Goal: Answer question/provide support: Share knowledge or assist other users

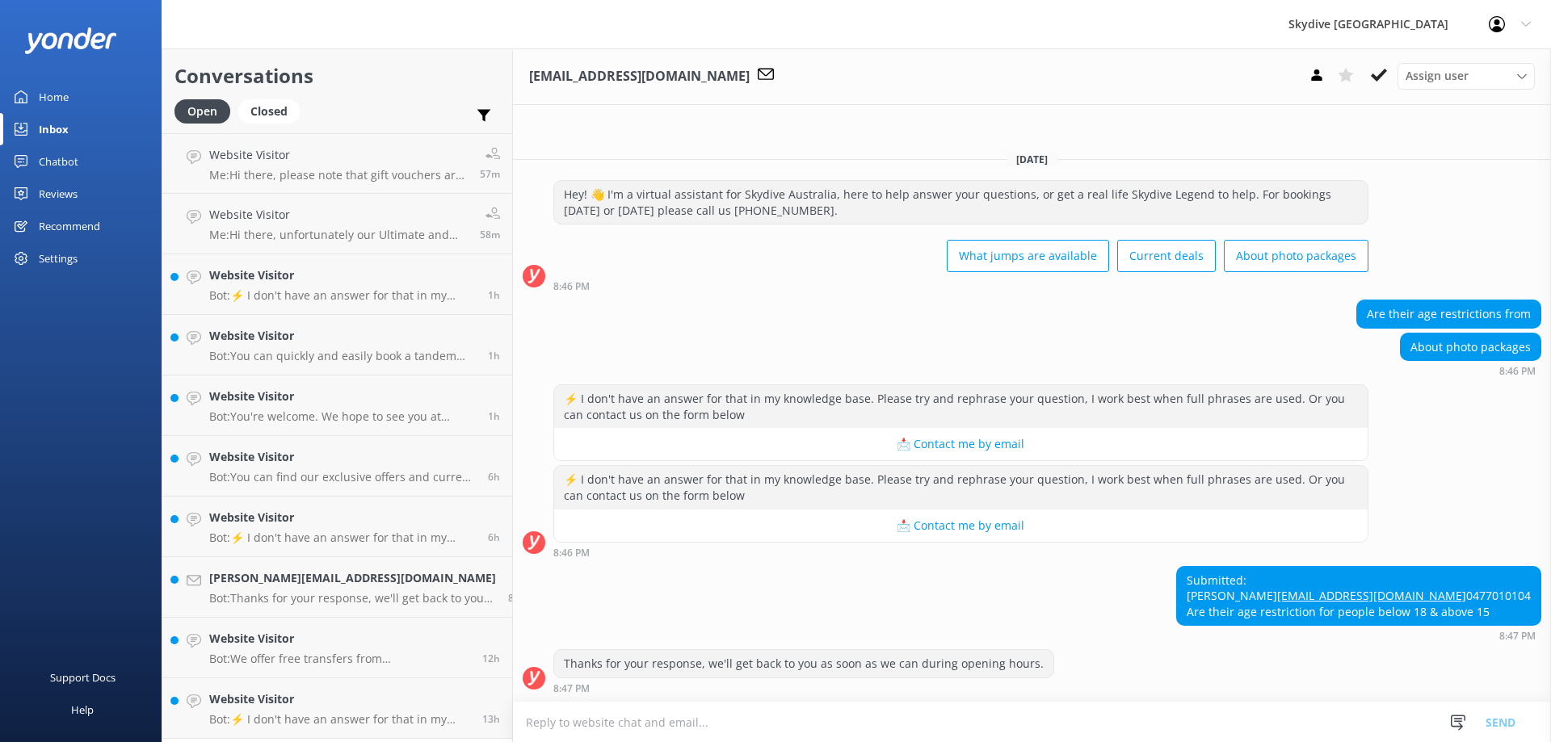
scroll to position [404, 0]
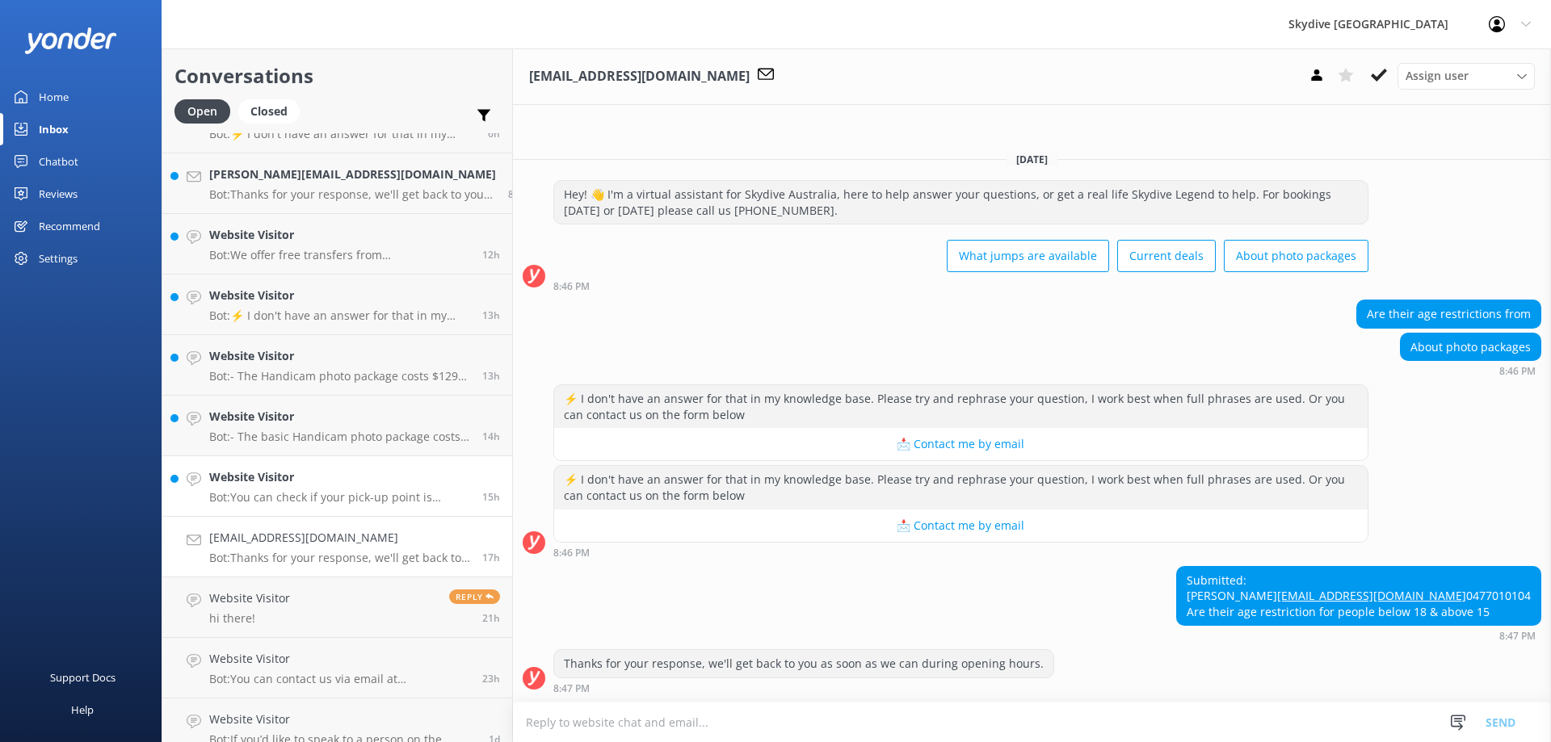
click at [290, 494] on p "Bot: You can check if your pick-up point is available for a free transfer by vi…" at bounding box center [339, 497] width 261 height 15
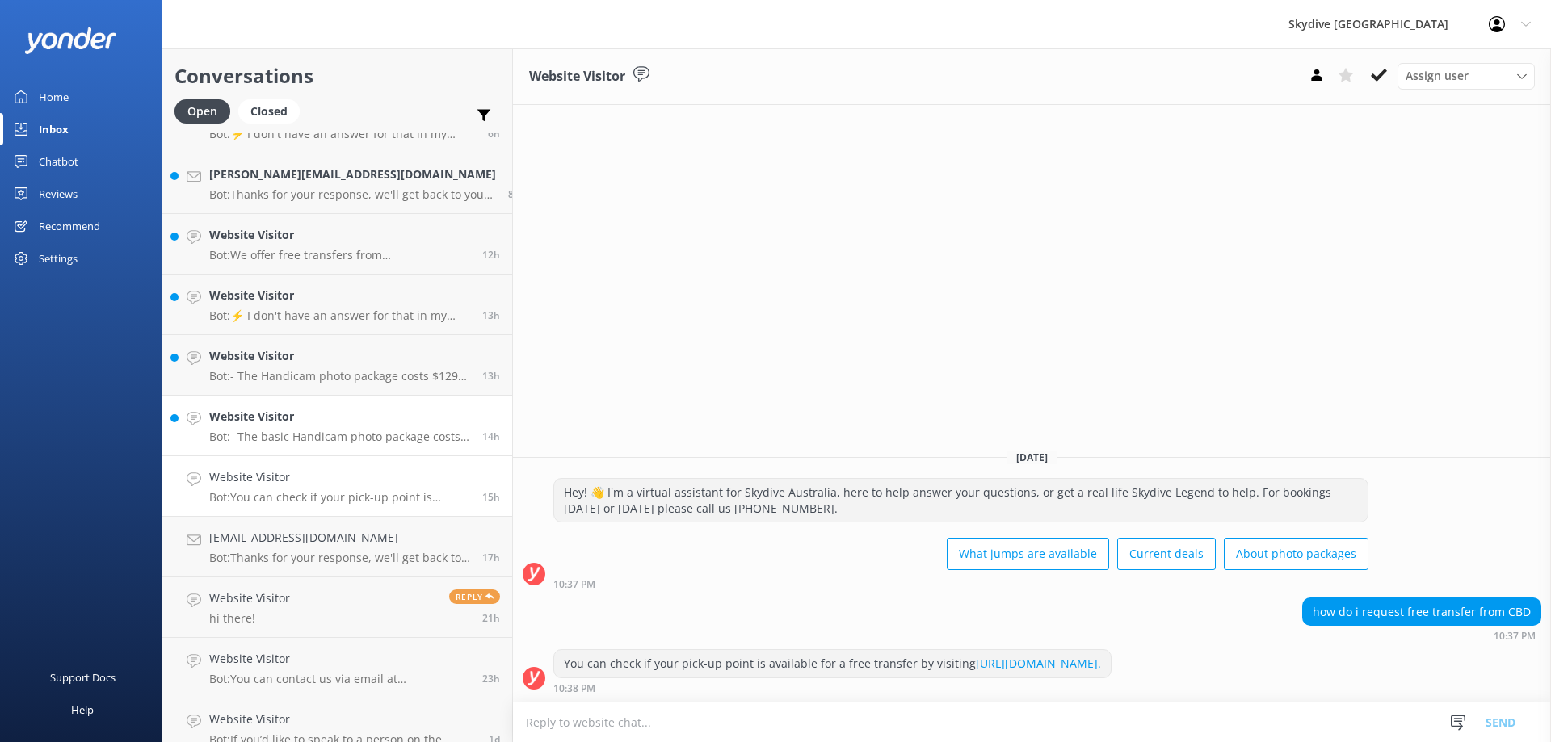
click at [284, 433] on p "Bot: - The basic Handicam photo package costs $129 per person and includes phot…" at bounding box center [339, 437] width 261 height 15
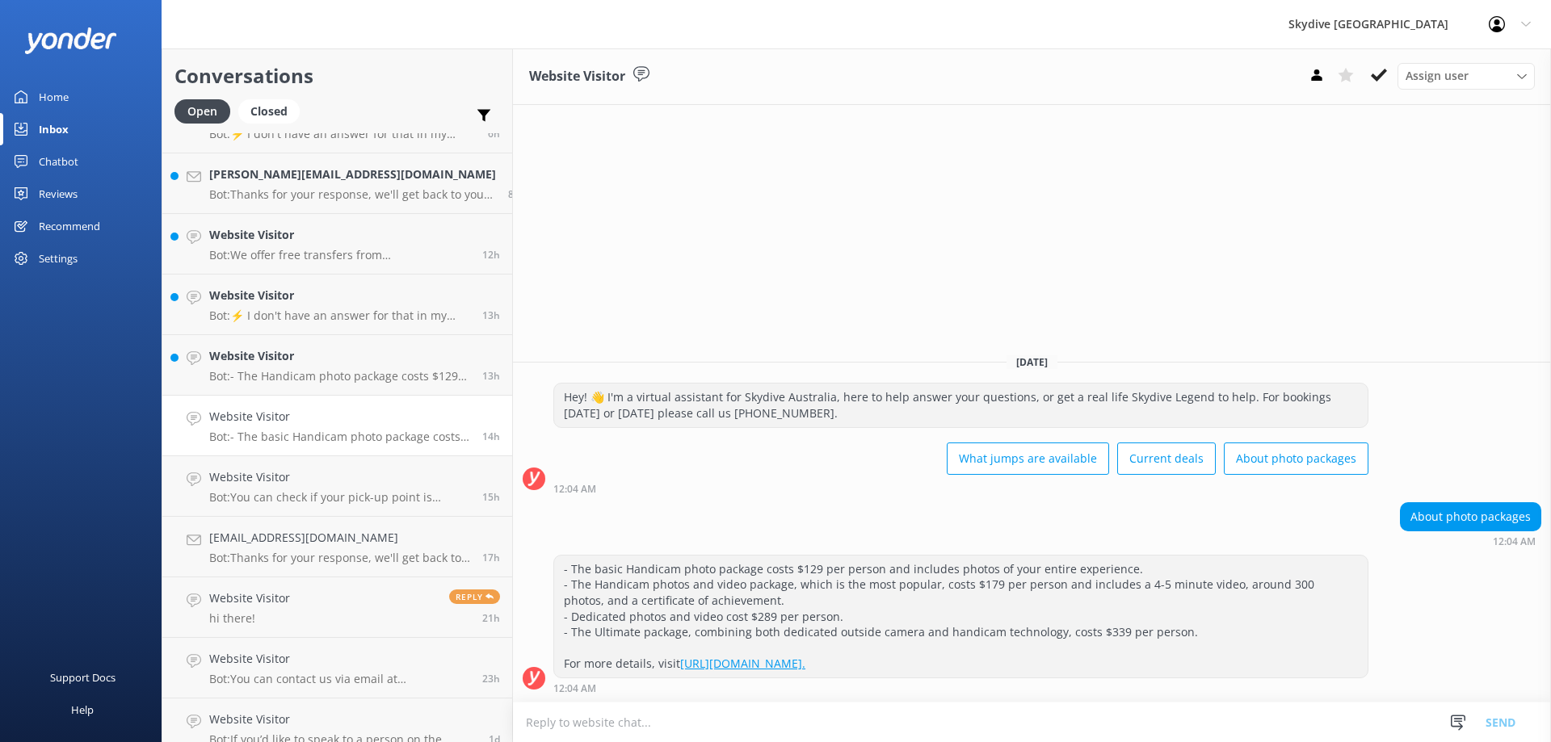
scroll to position [323, 0]
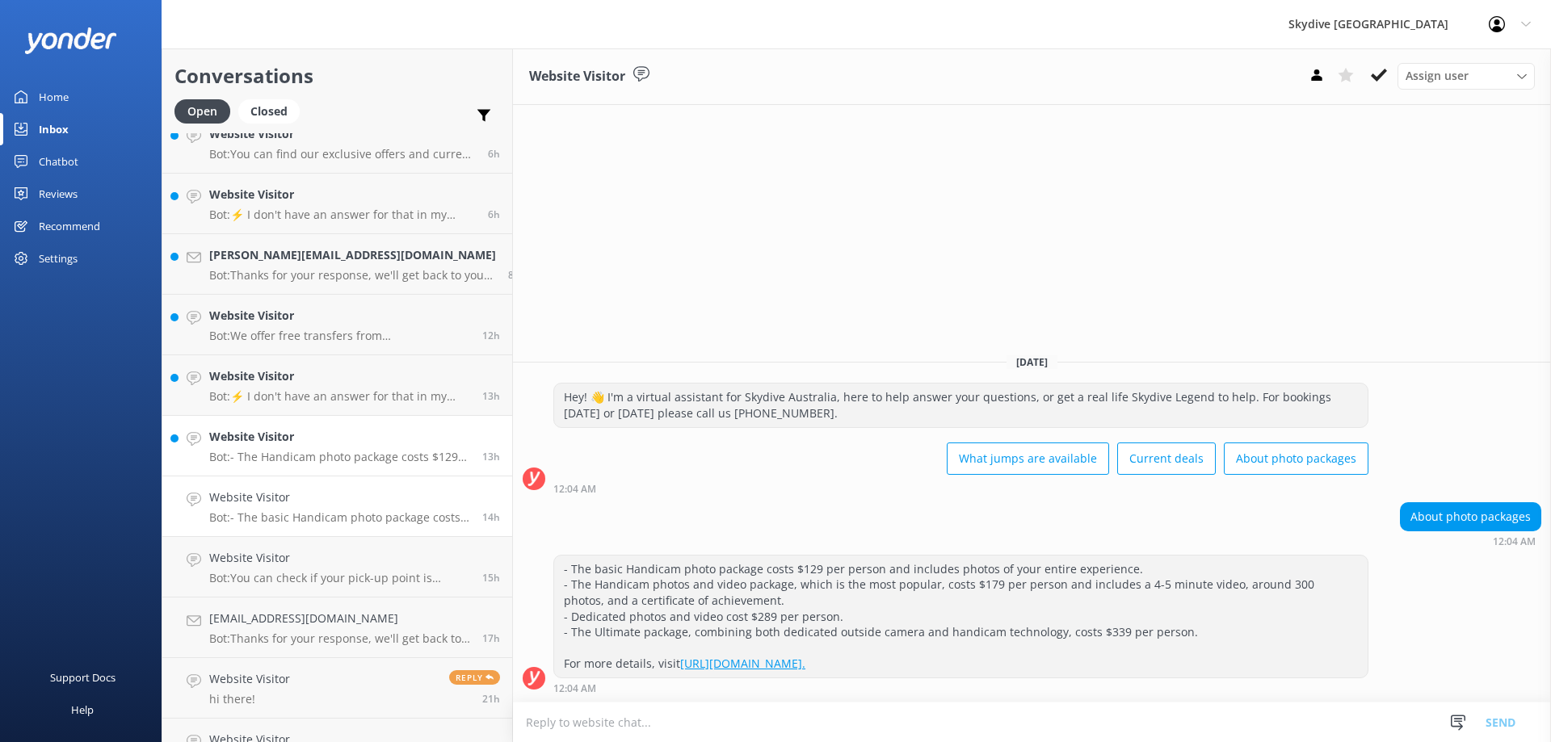
click at [292, 449] on div "Website Visitor Bot: - The Handicam photo package costs $129 per person and inc…" at bounding box center [339, 446] width 261 height 36
click at [289, 447] on div "Website Visitor Bot: - The Handicam photo package costs $129 per person and inc…" at bounding box center [339, 446] width 261 height 36
click at [293, 384] on h4 "Website Visitor" at bounding box center [339, 377] width 261 height 18
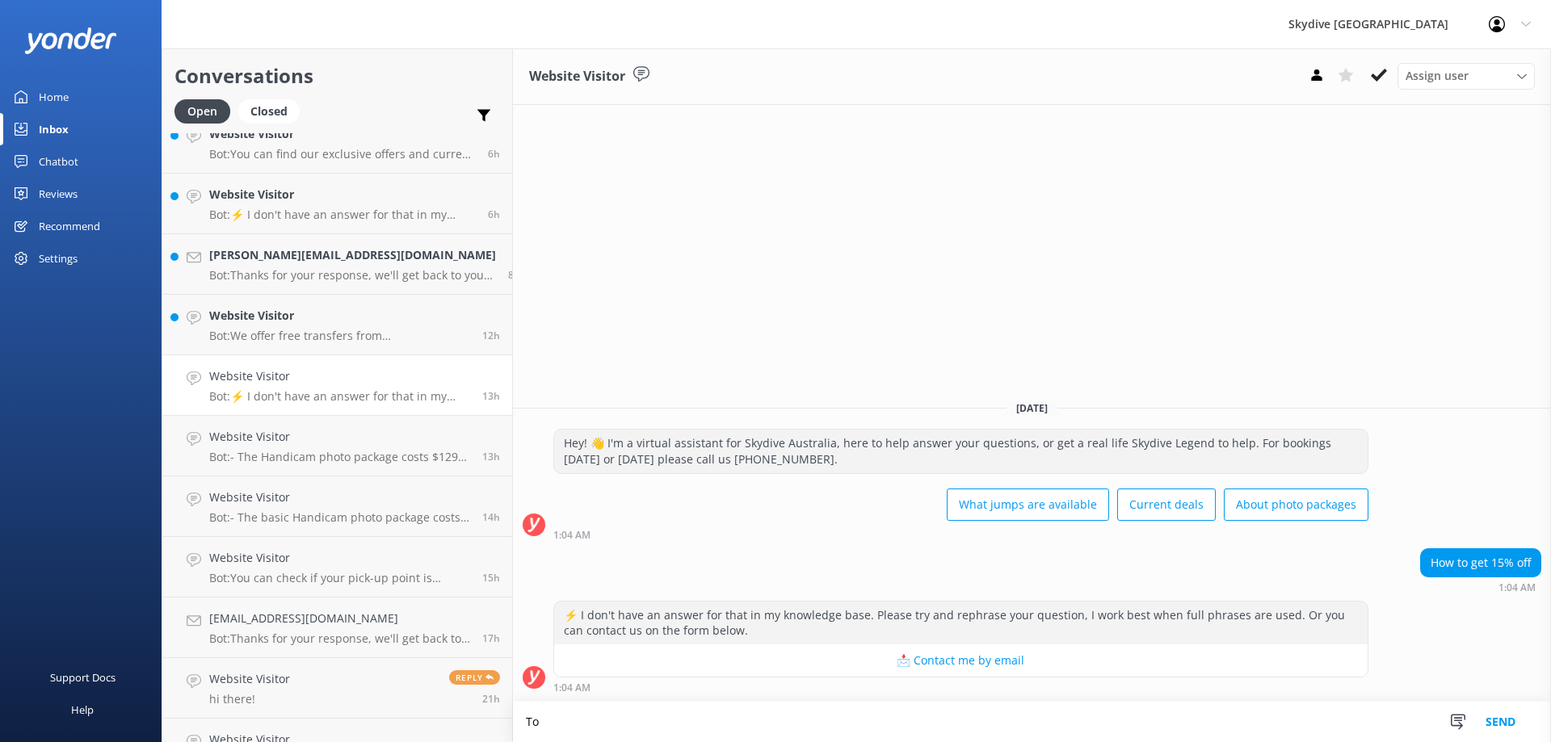
type textarea "T"
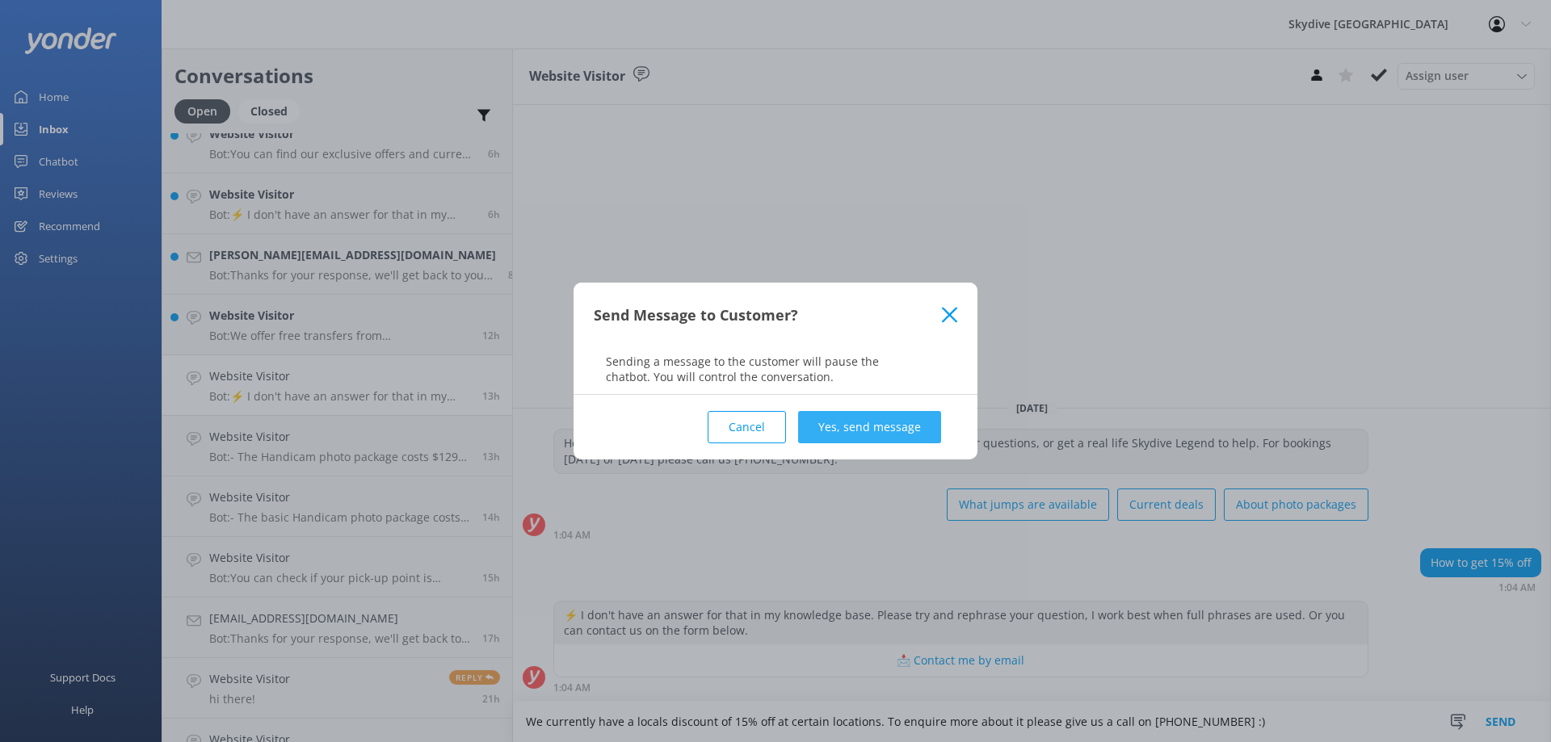
type textarea "We currently have a locals discount of 15% off at certain locations. To enquire…"
click at [919, 424] on button "Yes, send message" at bounding box center [869, 427] width 143 height 32
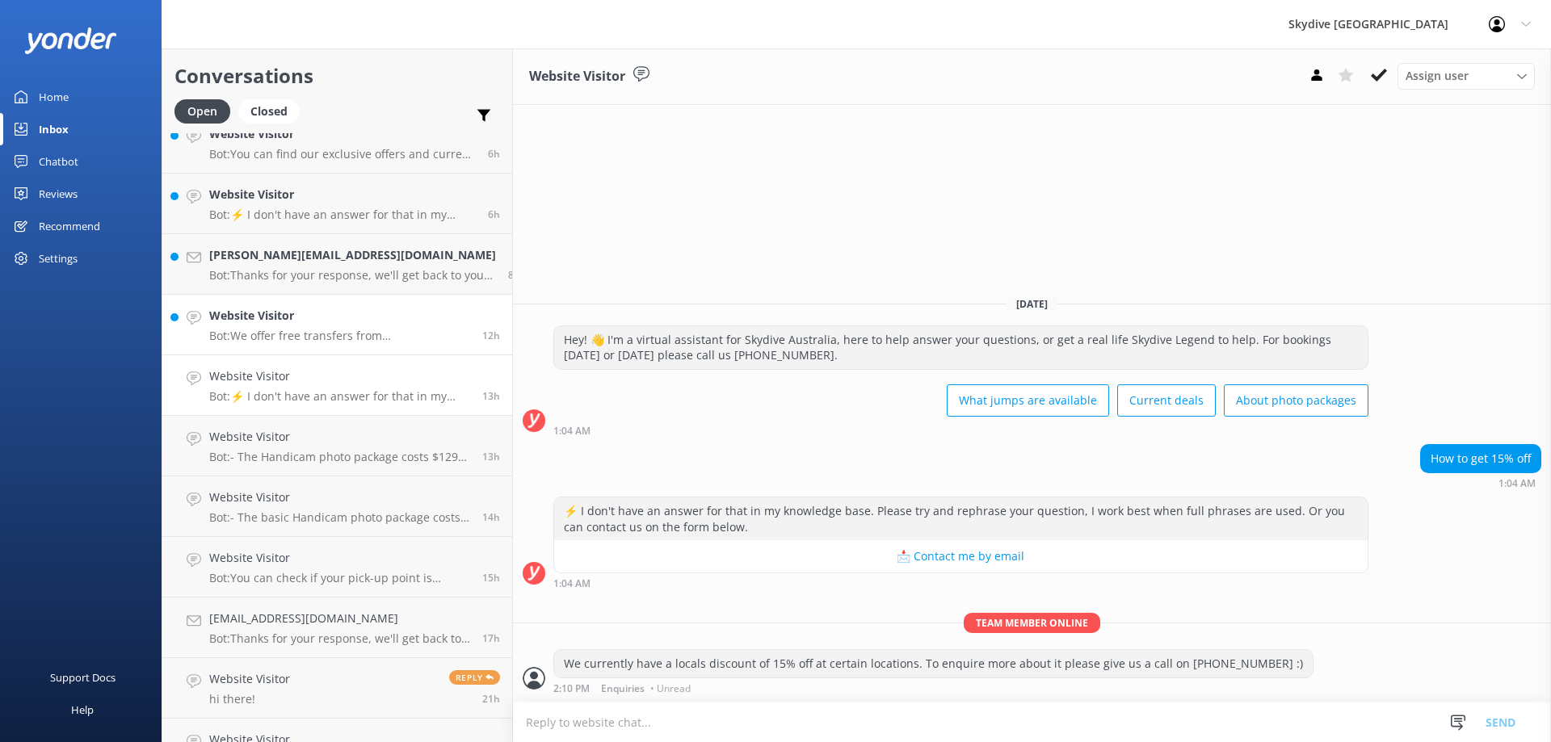
click at [305, 332] on p "Bot: We offer free transfers from [GEOGRAPHIC_DATA] to our [GEOGRAPHIC_DATA] dr…" at bounding box center [339, 336] width 261 height 15
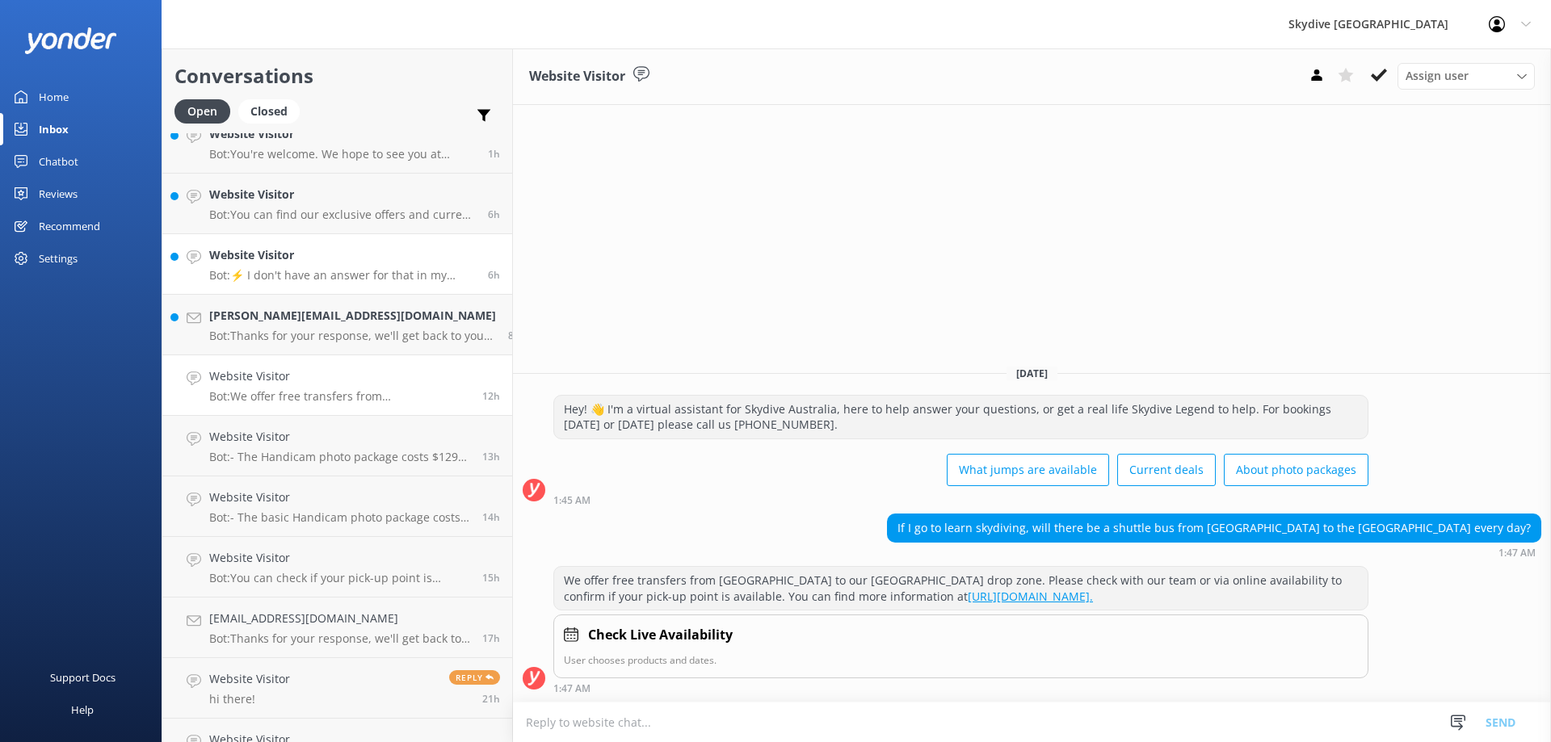
click at [306, 267] on div "Website Visitor Bot: ⚡ I don't have an answer for that in my knowledge base. Pl…" at bounding box center [342, 264] width 267 height 36
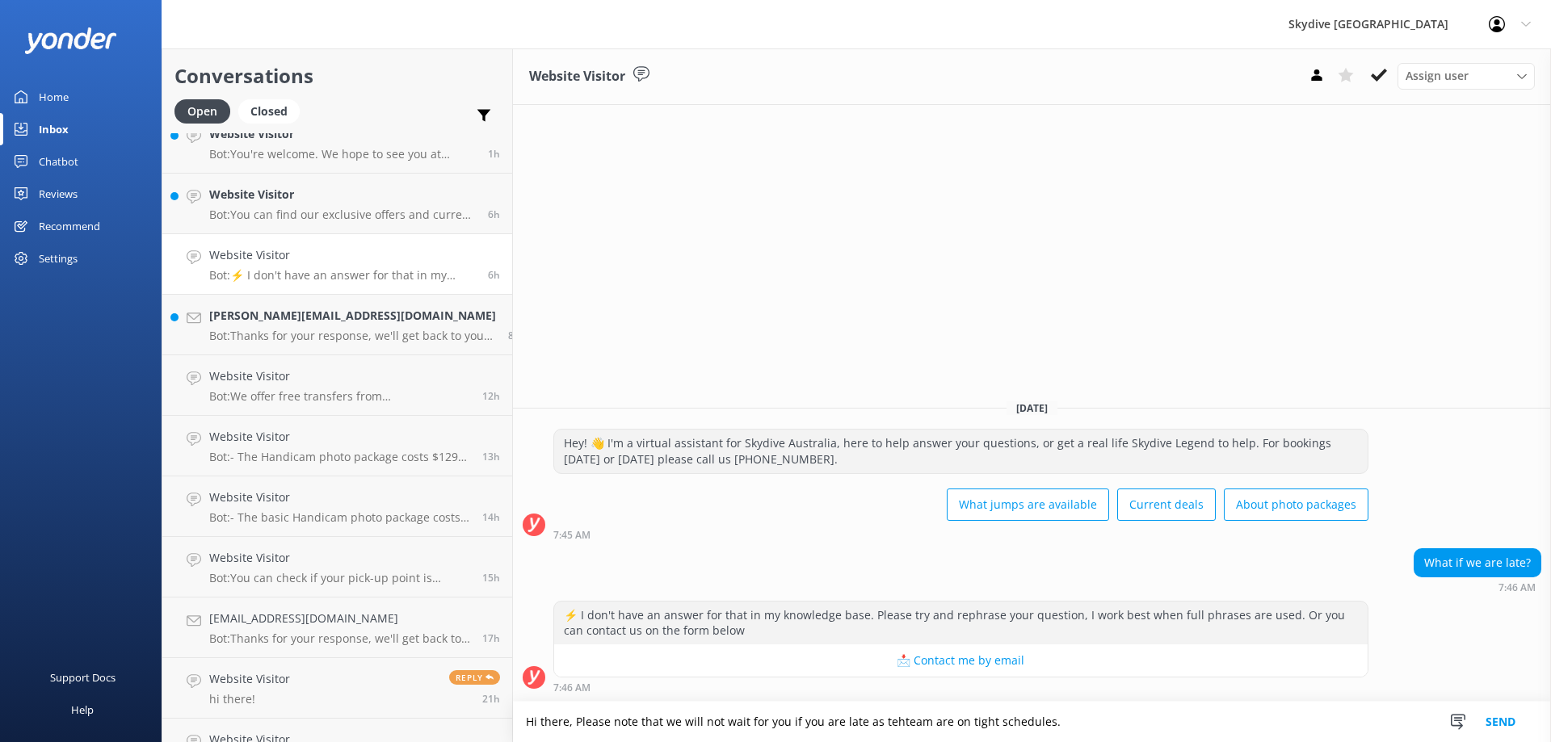
click at [863, 725] on textarea "Hi there, Please note that we will not wait for you if you are late as tehteam …" at bounding box center [1032, 722] width 1038 height 40
type textarea "Hi there, Please note that we will not wait for you if you are late as the team…"
click at [1506, 727] on button "Send" at bounding box center [1500, 722] width 61 height 40
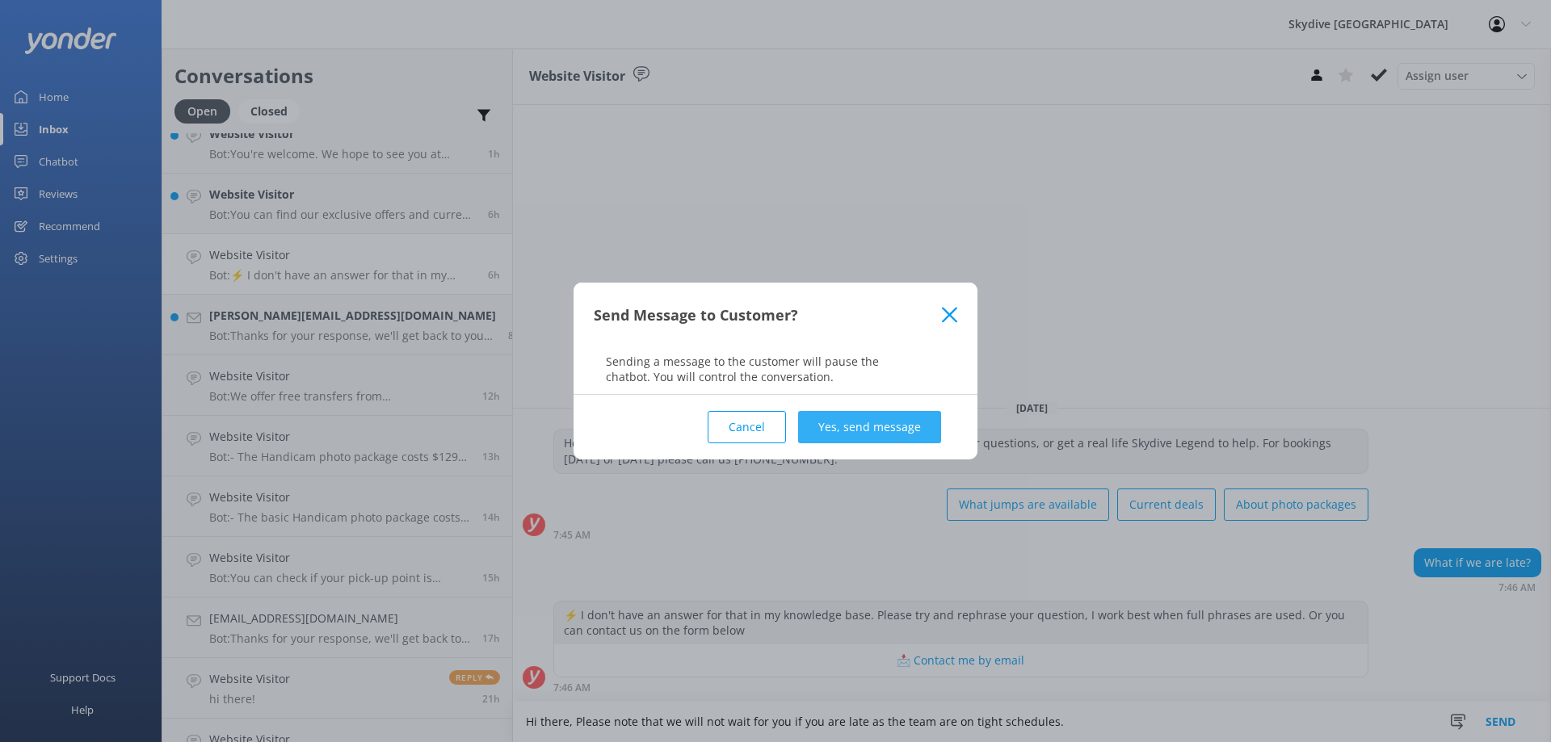
click at [854, 419] on button "Yes, send message" at bounding box center [869, 427] width 143 height 32
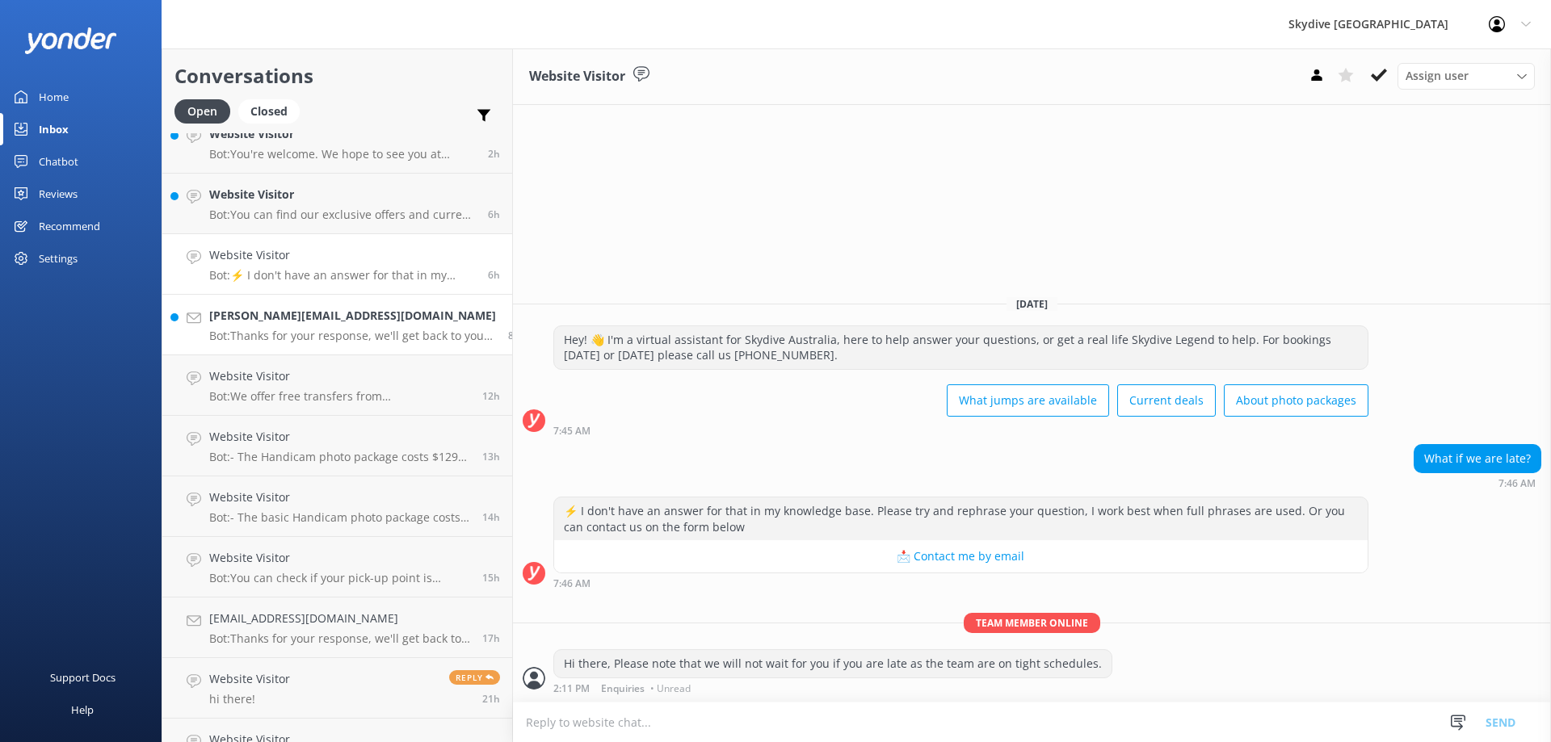
click at [339, 326] on div "[PERSON_NAME][EMAIL_ADDRESS][DOMAIN_NAME] Bot: Thanks for your response, we'll …" at bounding box center [352, 325] width 287 height 36
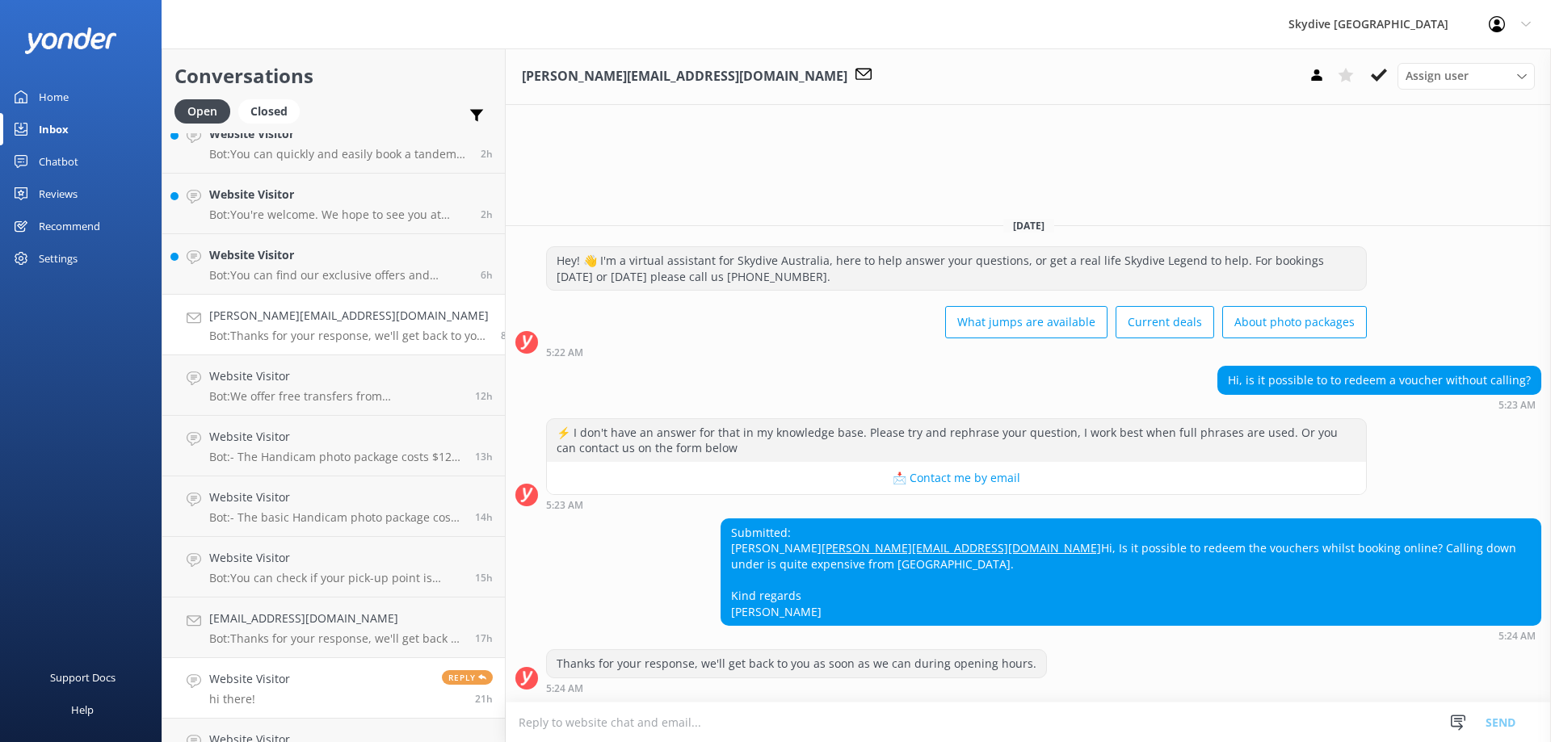
click at [312, 678] on link "Website Visitor hi there! Reply 21h" at bounding box center [333, 688] width 342 height 61
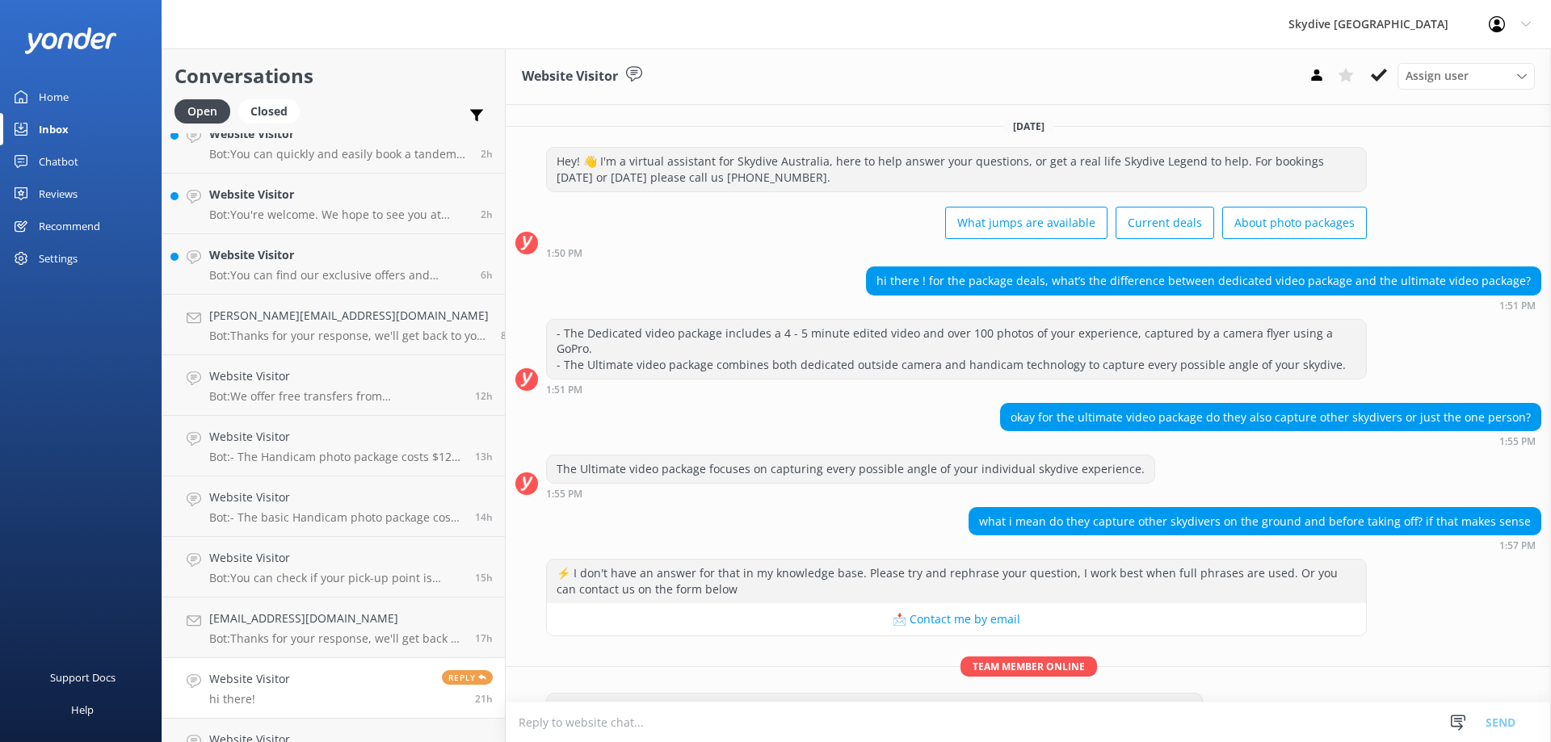
scroll to position [588, 0]
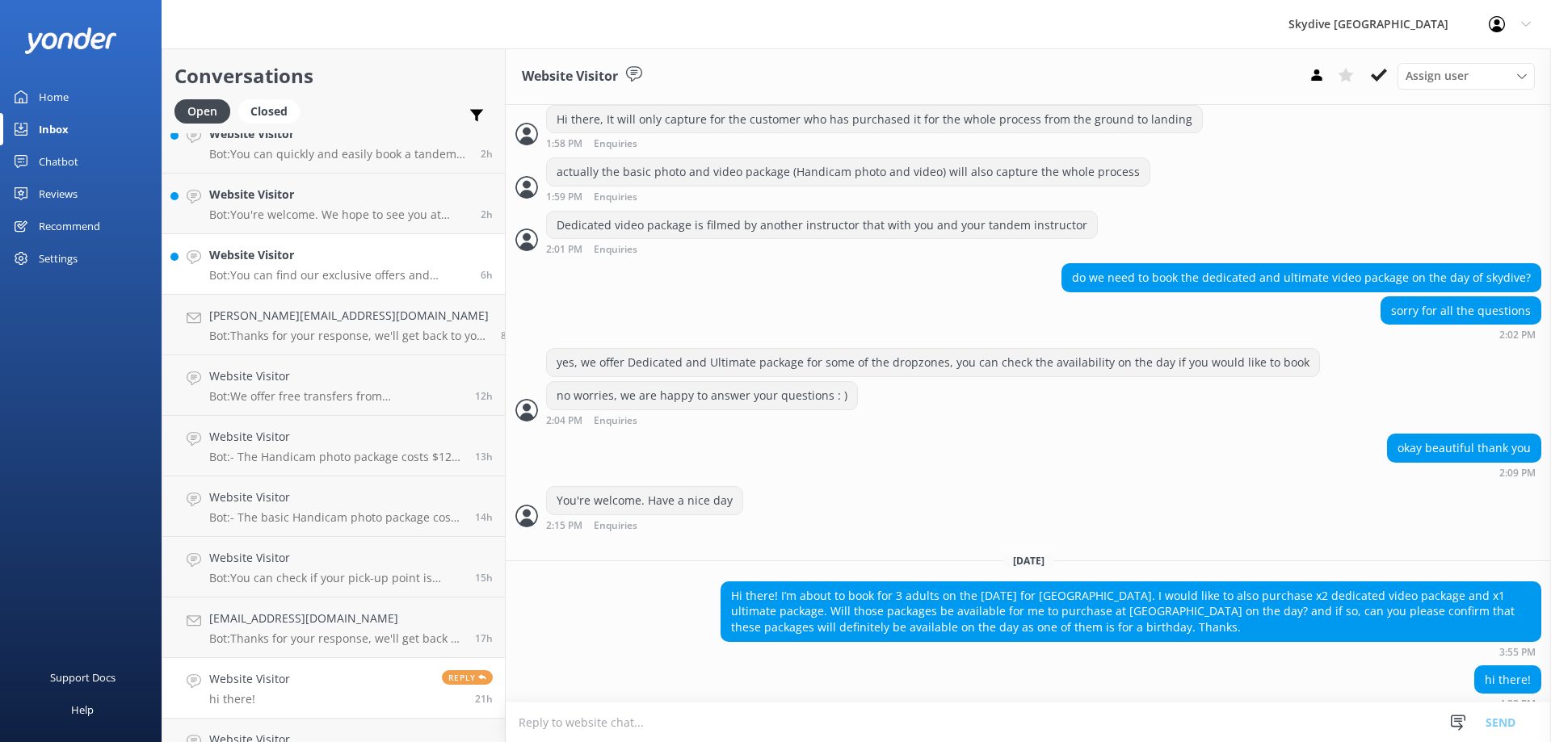
click at [250, 259] on h4 "Website Visitor" at bounding box center [338, 255] width 259 height 18
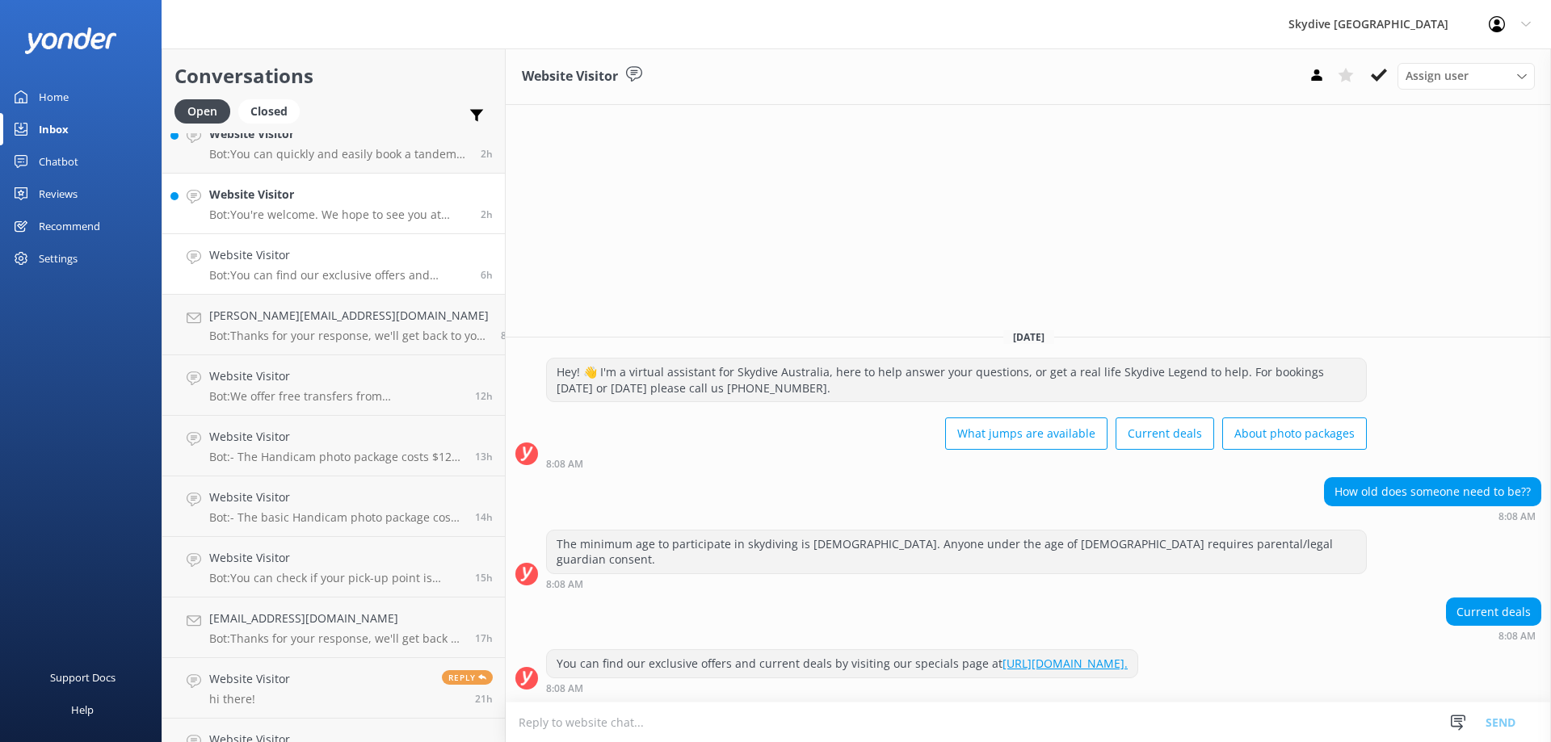
click at [257, 199] on h4 "Website Visitor" at bounding box center [338, 195] width 259 height 18
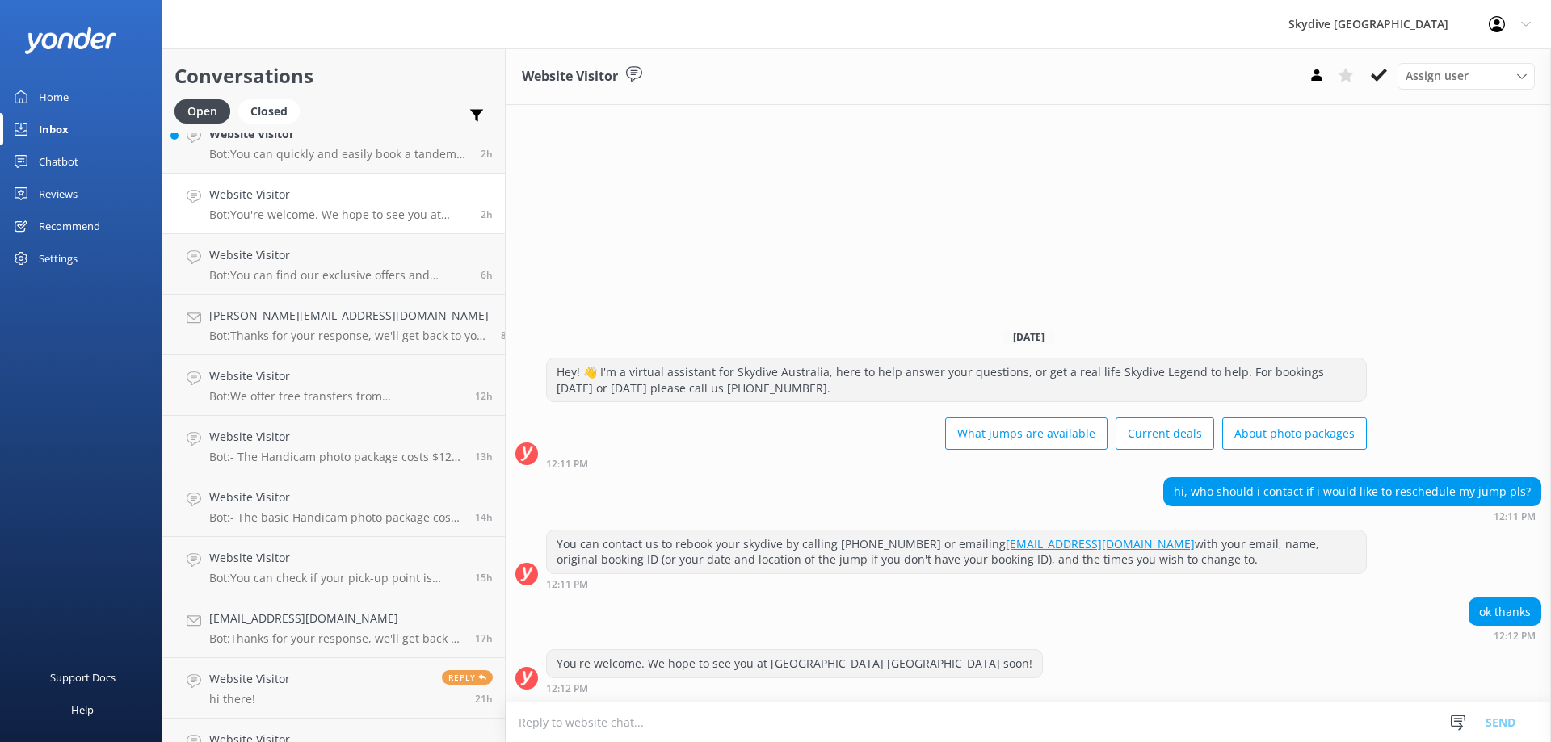
scroll to position [162, 0]
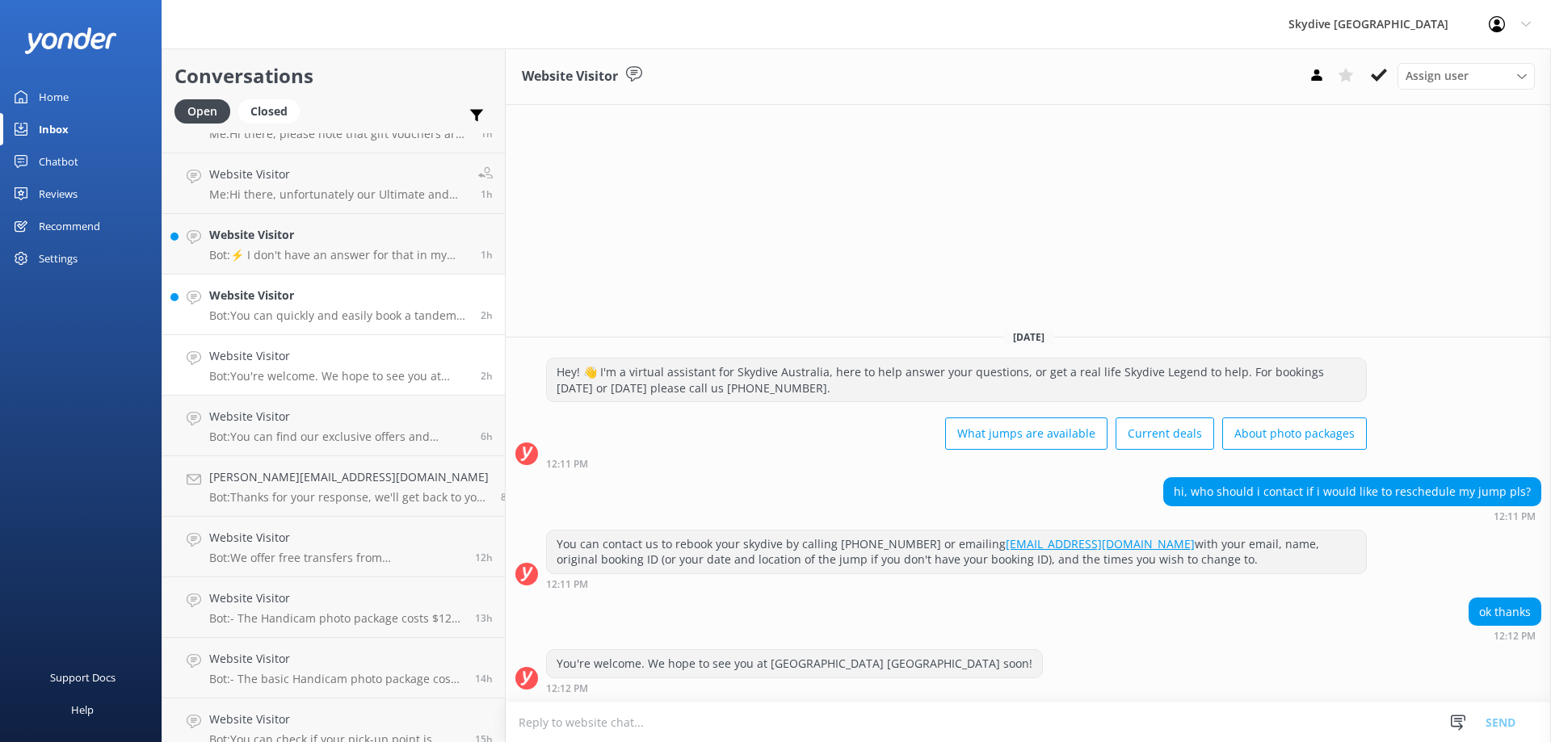
click at [264, 313] on p "Bot: You can quickly and easily book a tandem skydive online, you can see live …" at bounding box center [338, 316] width 259 height 15
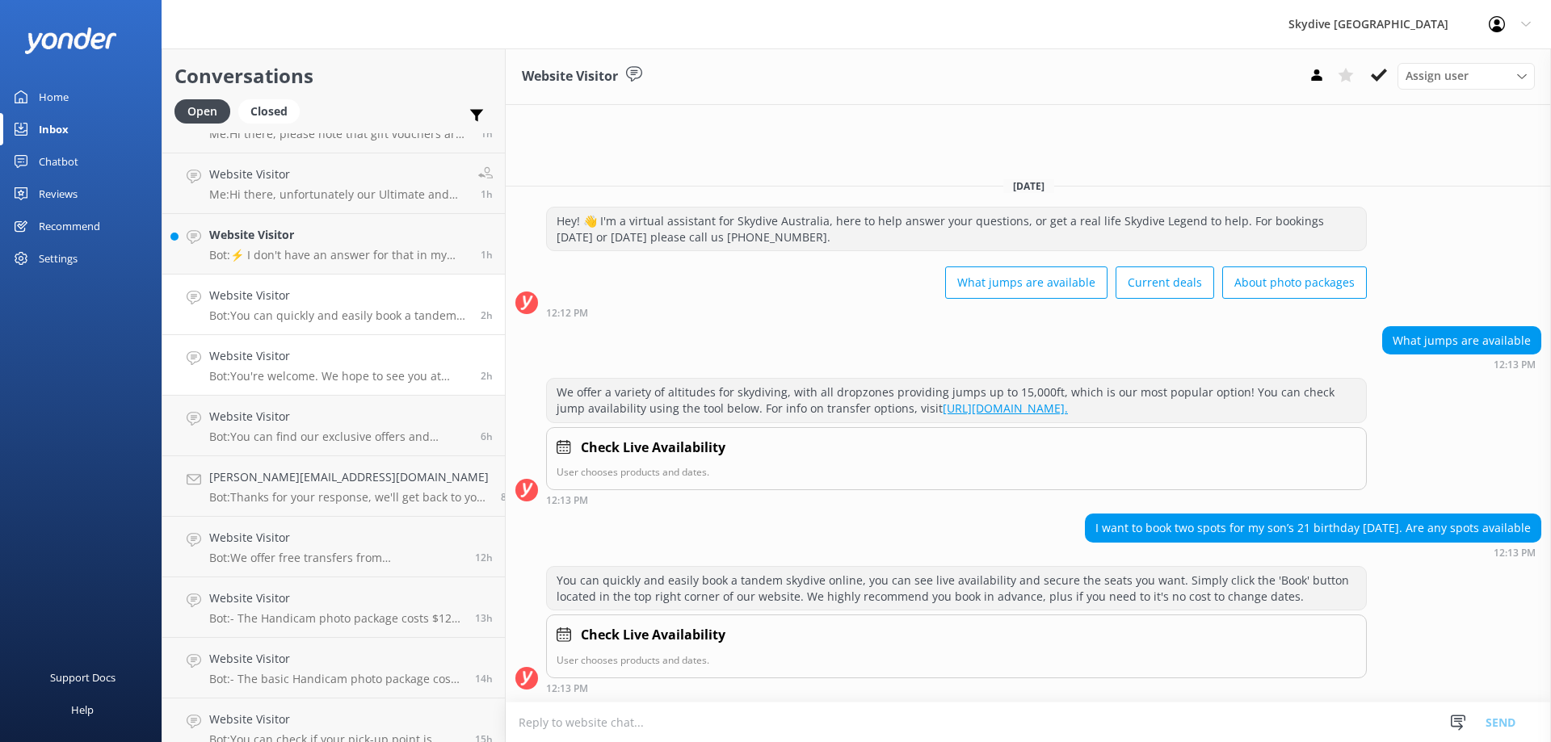
click at [271, 363] on h4 "Website Visitor" at bounding box center [338, 356] width 259 height 18
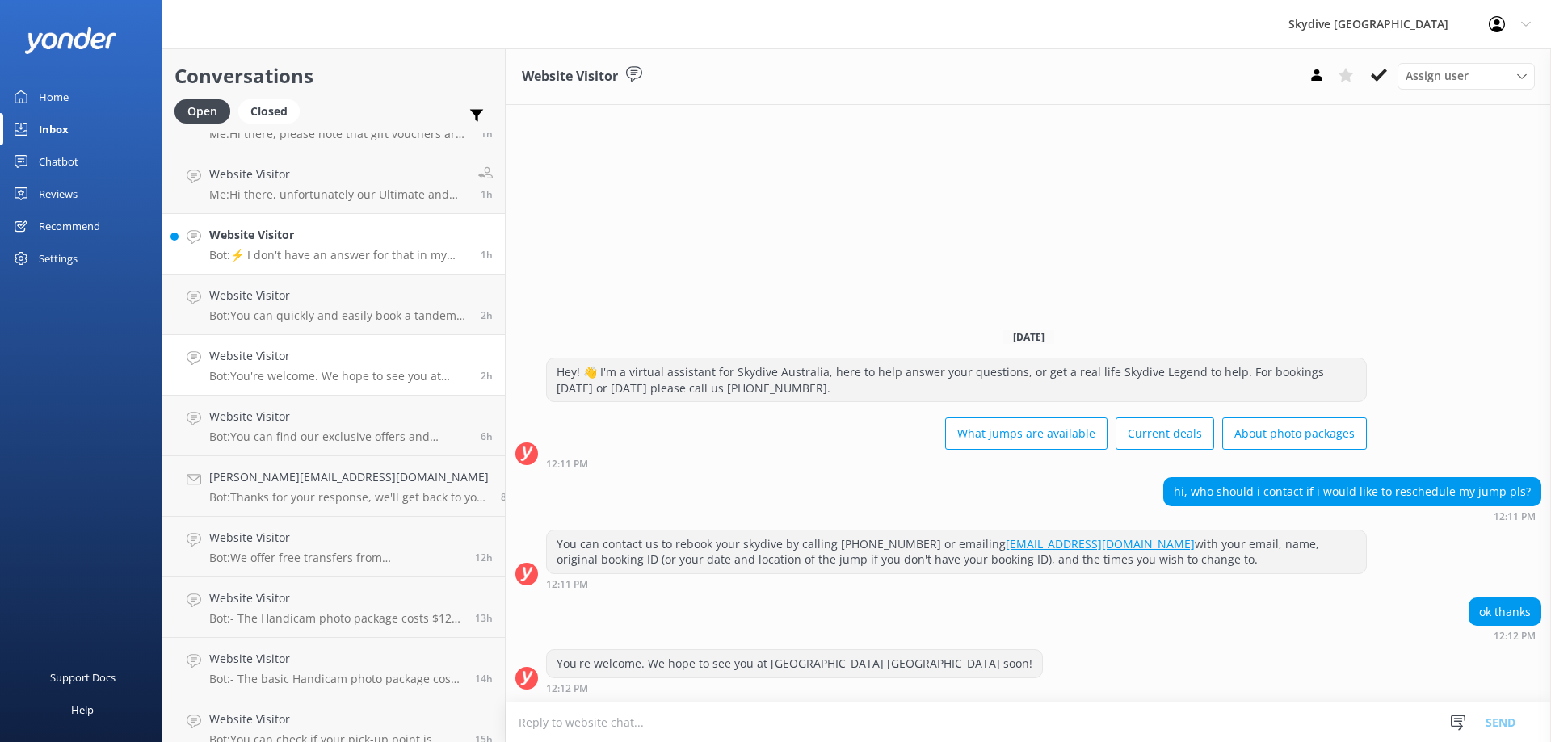
click at [286, 250] on p "Bot: ⚡ I don't have an answer for that in my knowledge base. Please try and rep…" at bounding box center [338, 255] width 259 height 15
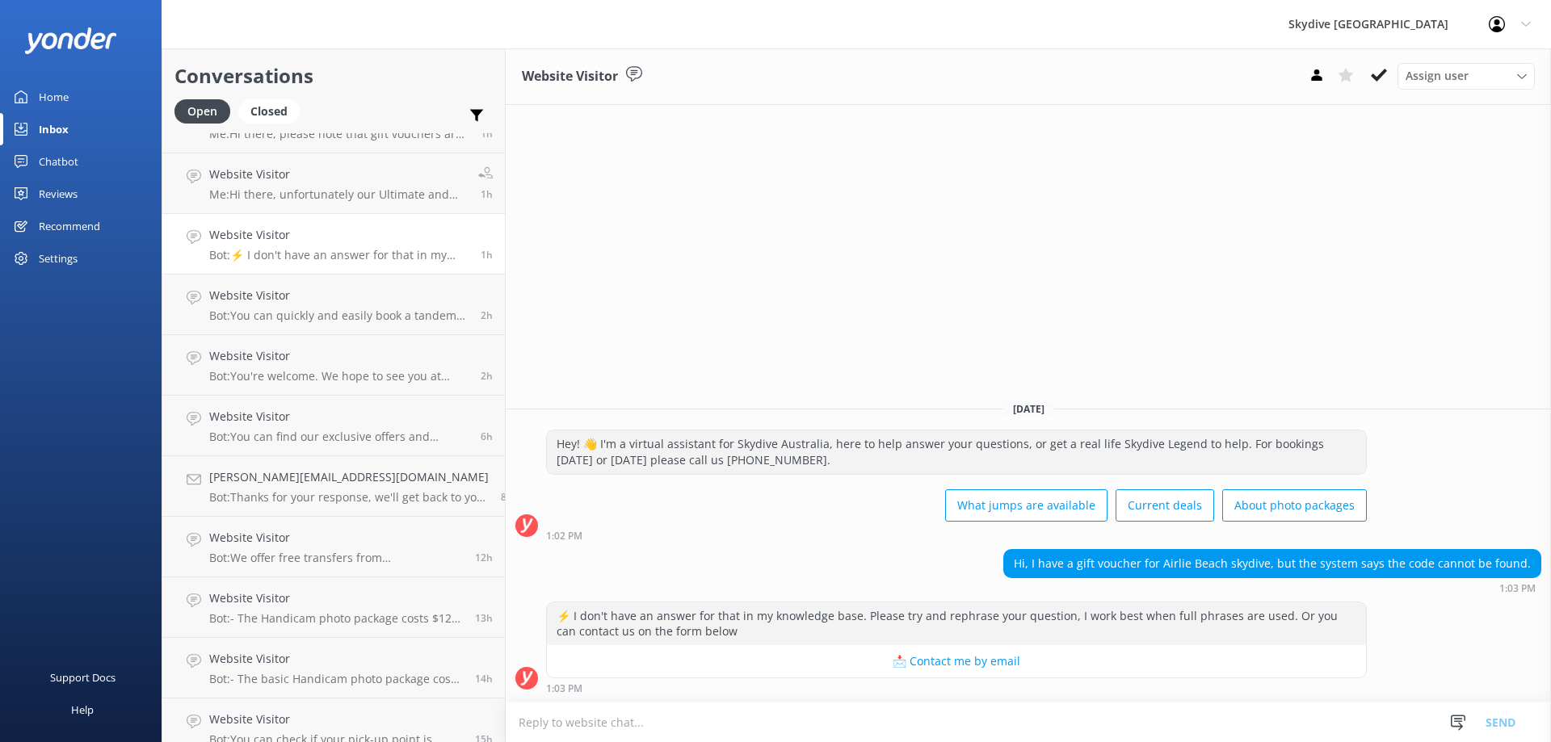
click at [1002, 731] on textarea at bounding box center [1028, 723] width 1045 height 40
drag, startPoint x: 664, startPoint y: 460, endPoint x: 851, endPoint y: 460, distance: 186.6
click at [851, 460] on div "Hey! 👋 I'm a virtual assistant for Skydive Australia, here to help answer your …" at bounding box center [956, 451] width 819 height 43
copy div "300 663 634."
click at [763, 718] on textarea "Hi there, to redeem a gift voucher please" at bounding box center [1028, 722] width 1045 height 40
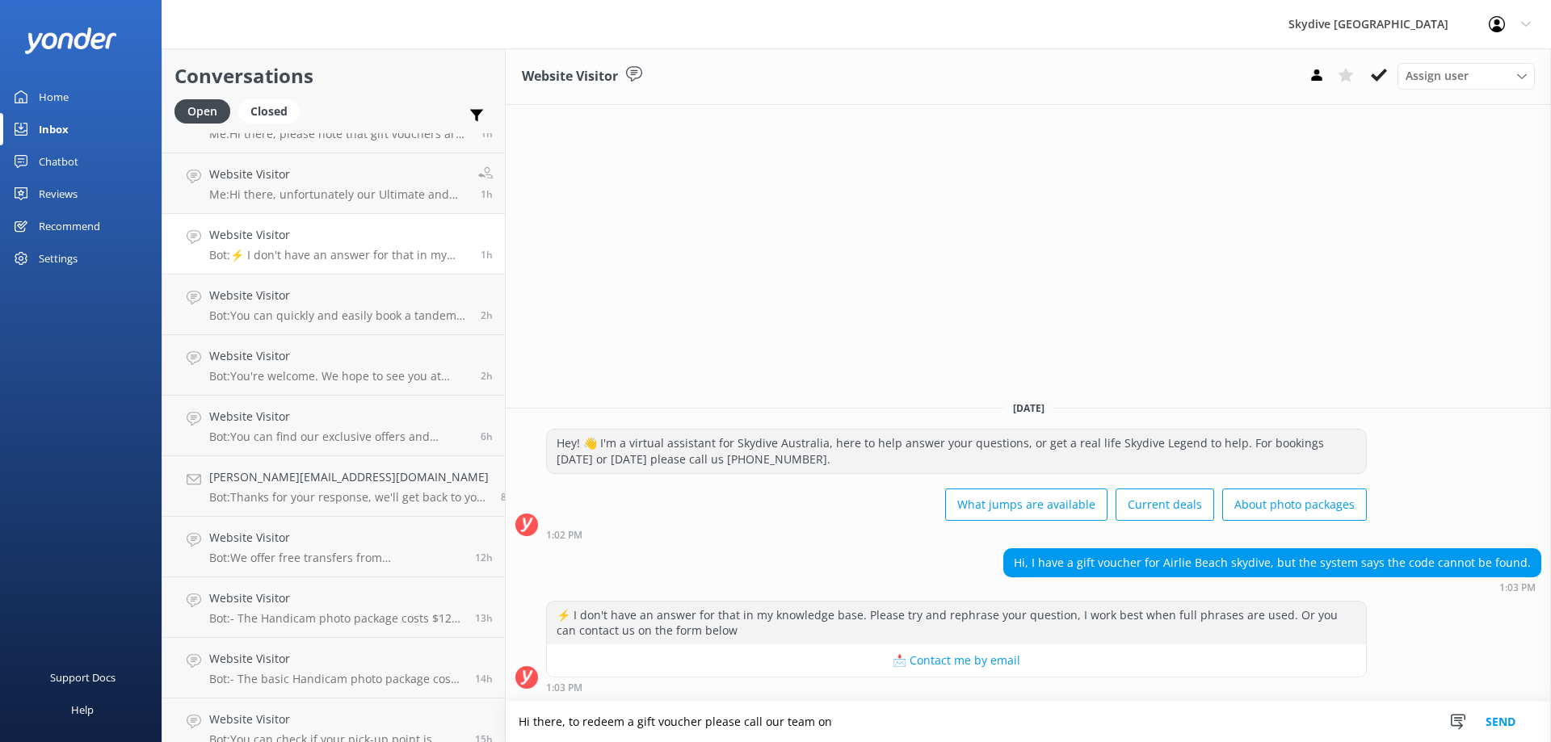
paste textarea "1300 663 634."
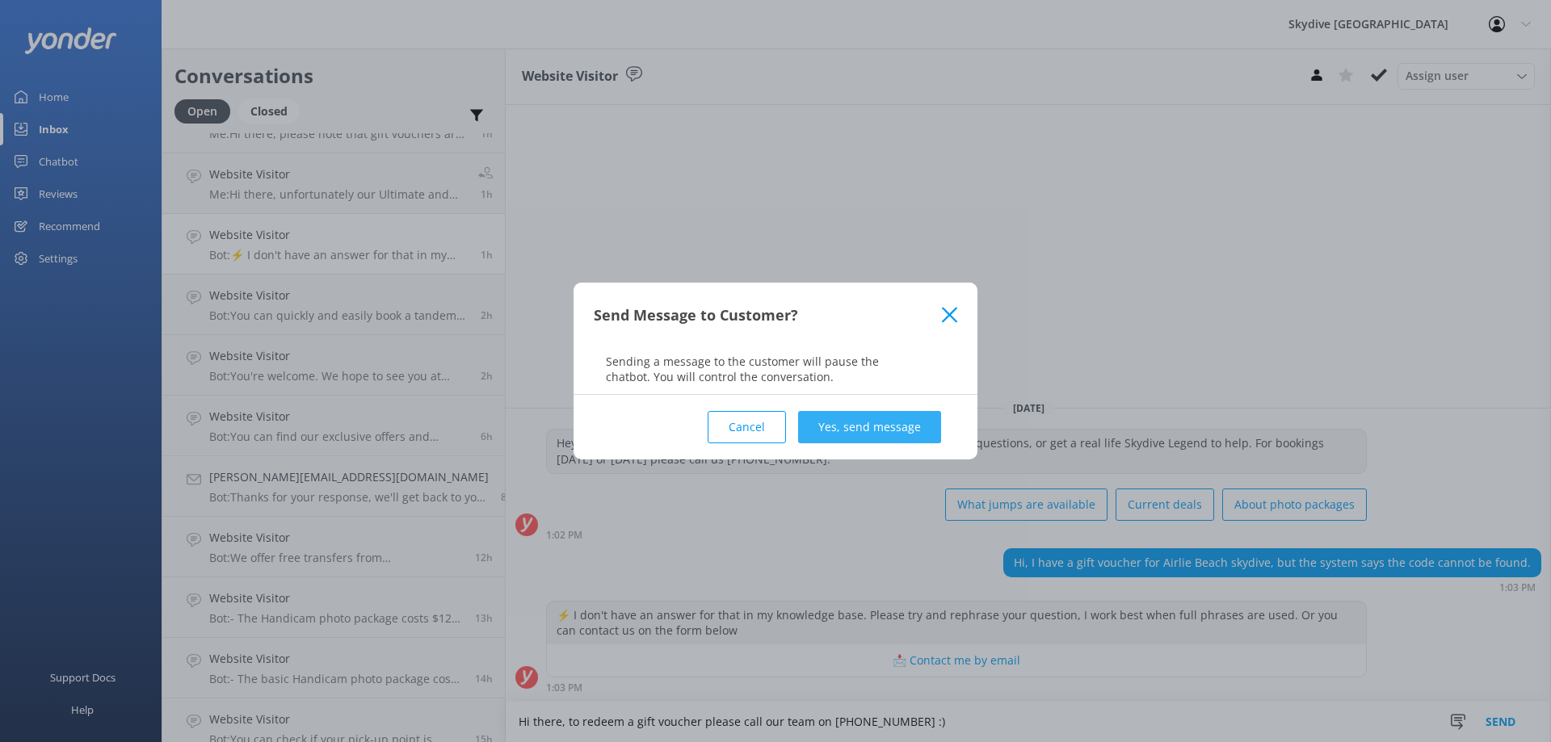
type textarea "Hi there, to redeem a gift voucher please call our team on [PHONE_NUMBER] :)"
click at [906, 414] on button "Yes, send message" at bounding box center [869, 427] width 143 height 32
